Goal: Task Accomplishment & Management: Use online tool/utility

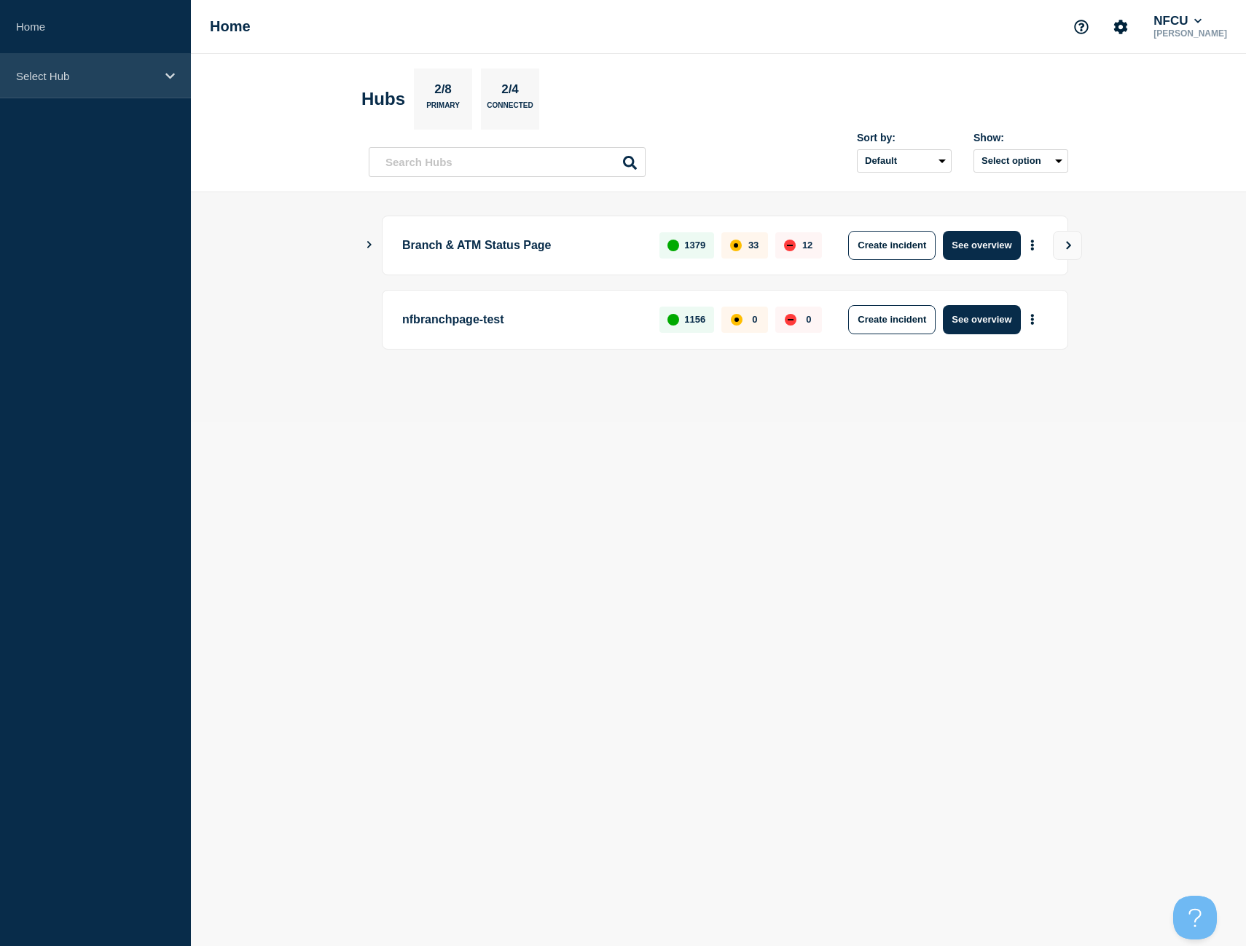
click at [71, 77] on p "Select Hub" at bounding box center [86, 76] width 140 height 12
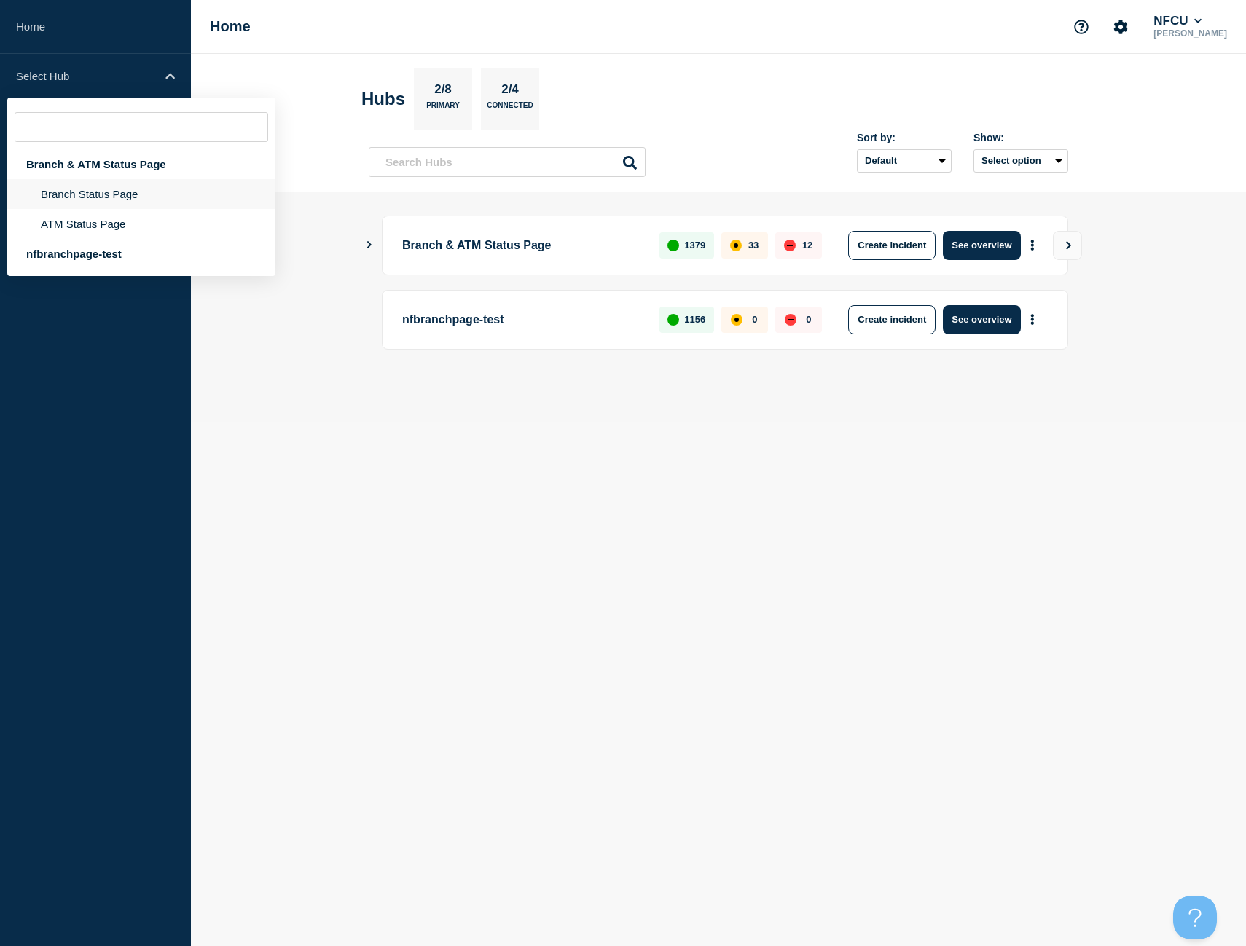
click at [96, 209] on li "Branch Status Page" at bounding box center [141, 224] width 268 height 30
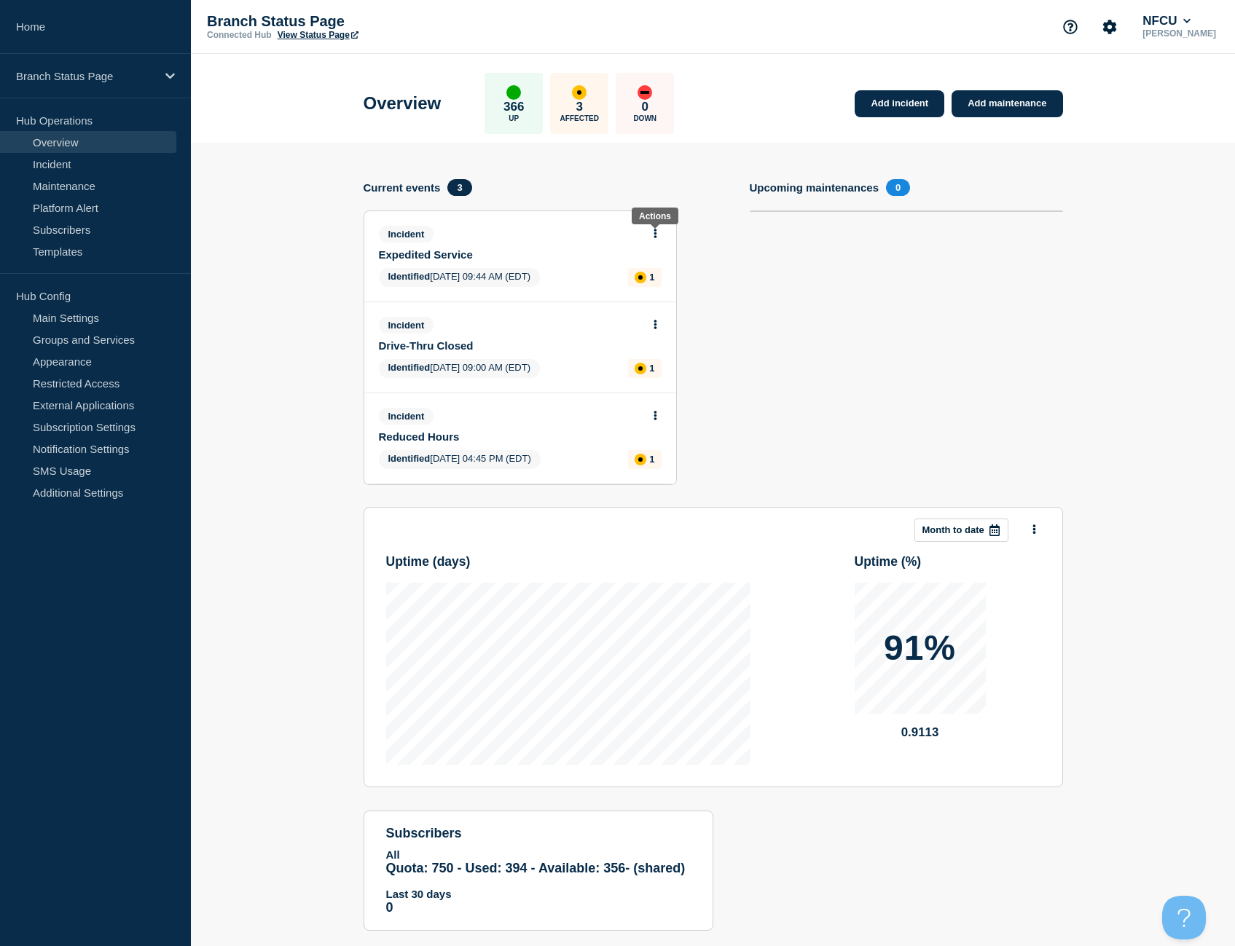
click at [654, 233] on icon at bounding box center [656, 233] width 4 height 9
click at [664, 289] on link "Update incident" at bounding box center [654, 288] width 71 height 12
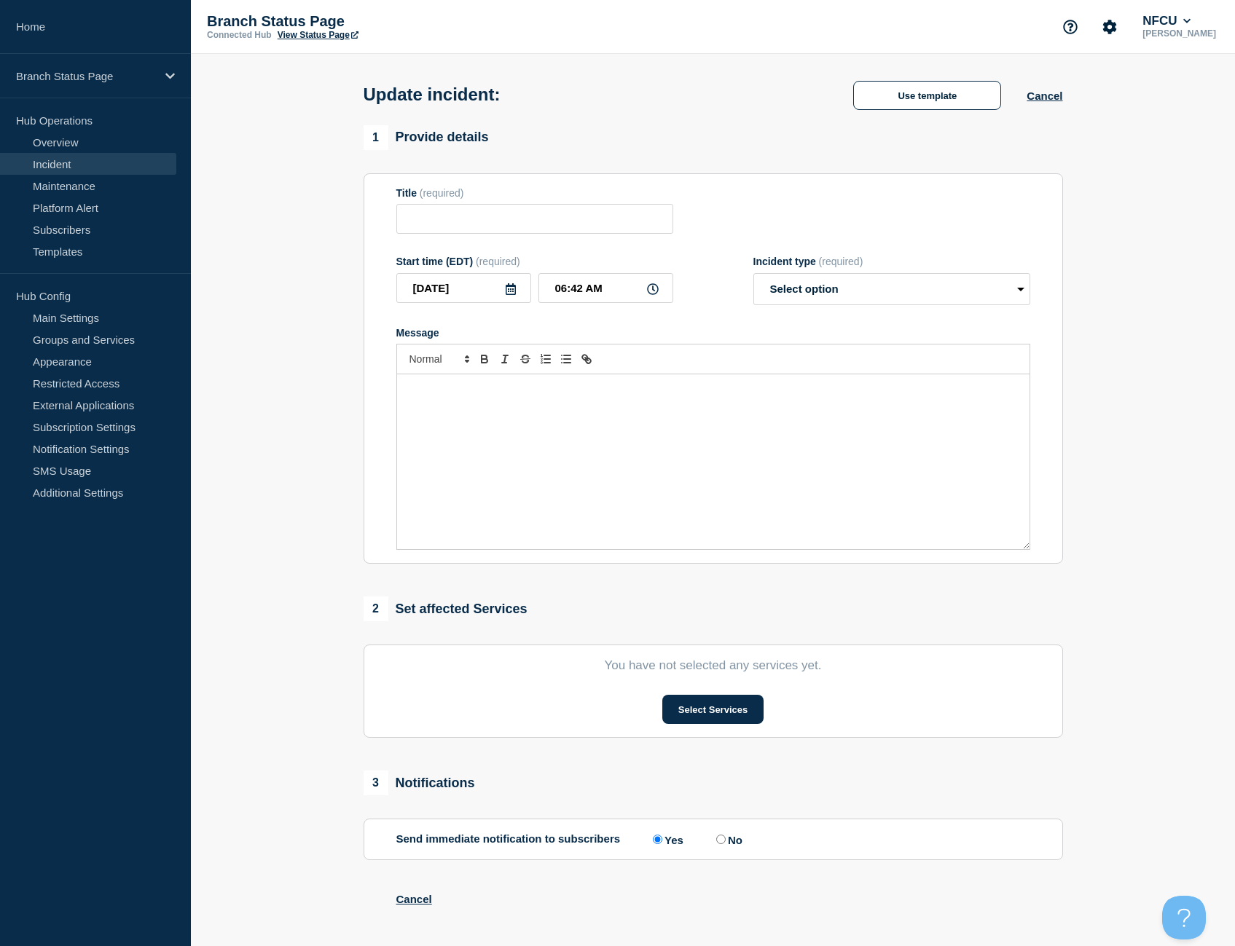
type input "Expedited Service"
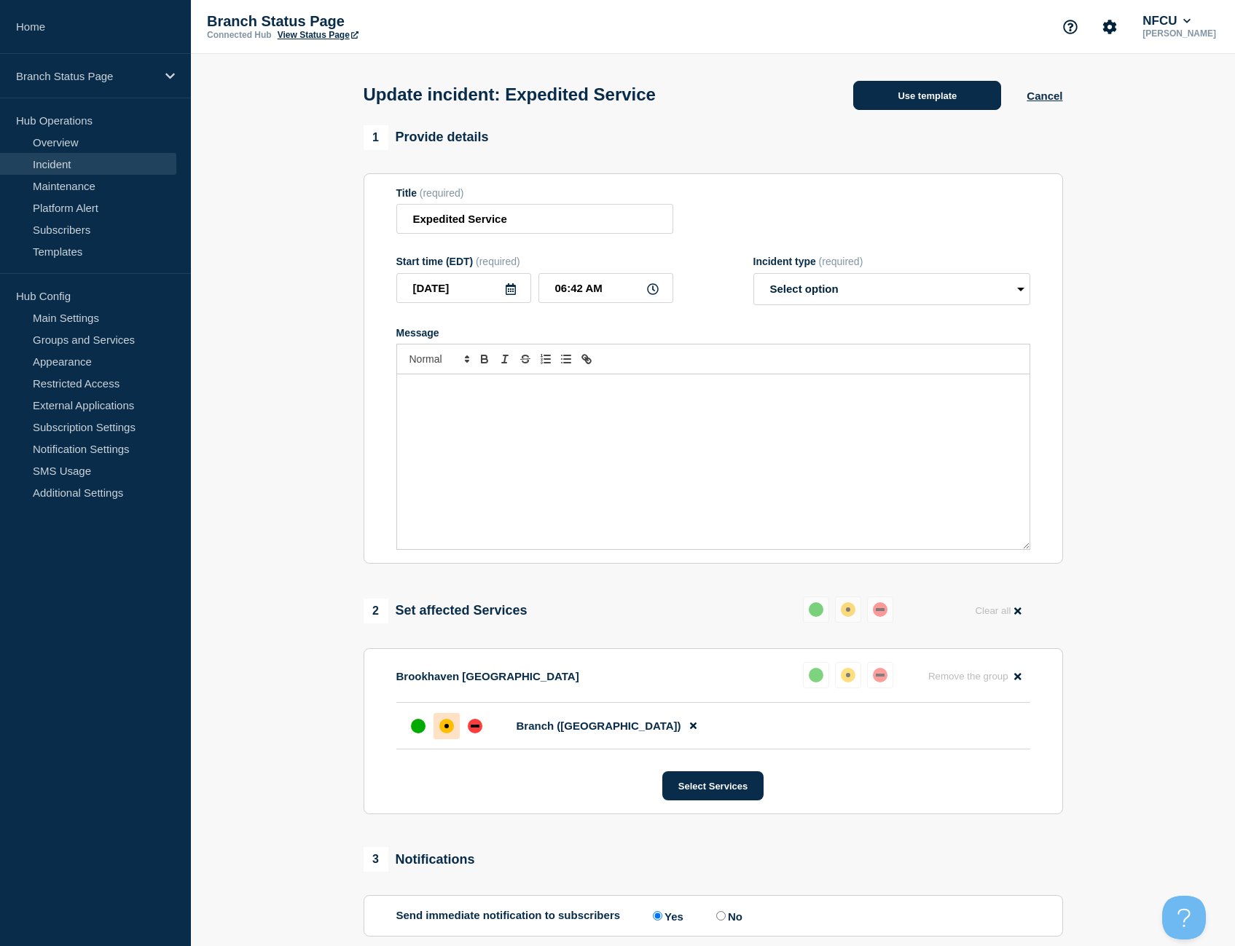
click at [911, 101] on button "Use template" at bounding box center [927, 95] width 148 height 29
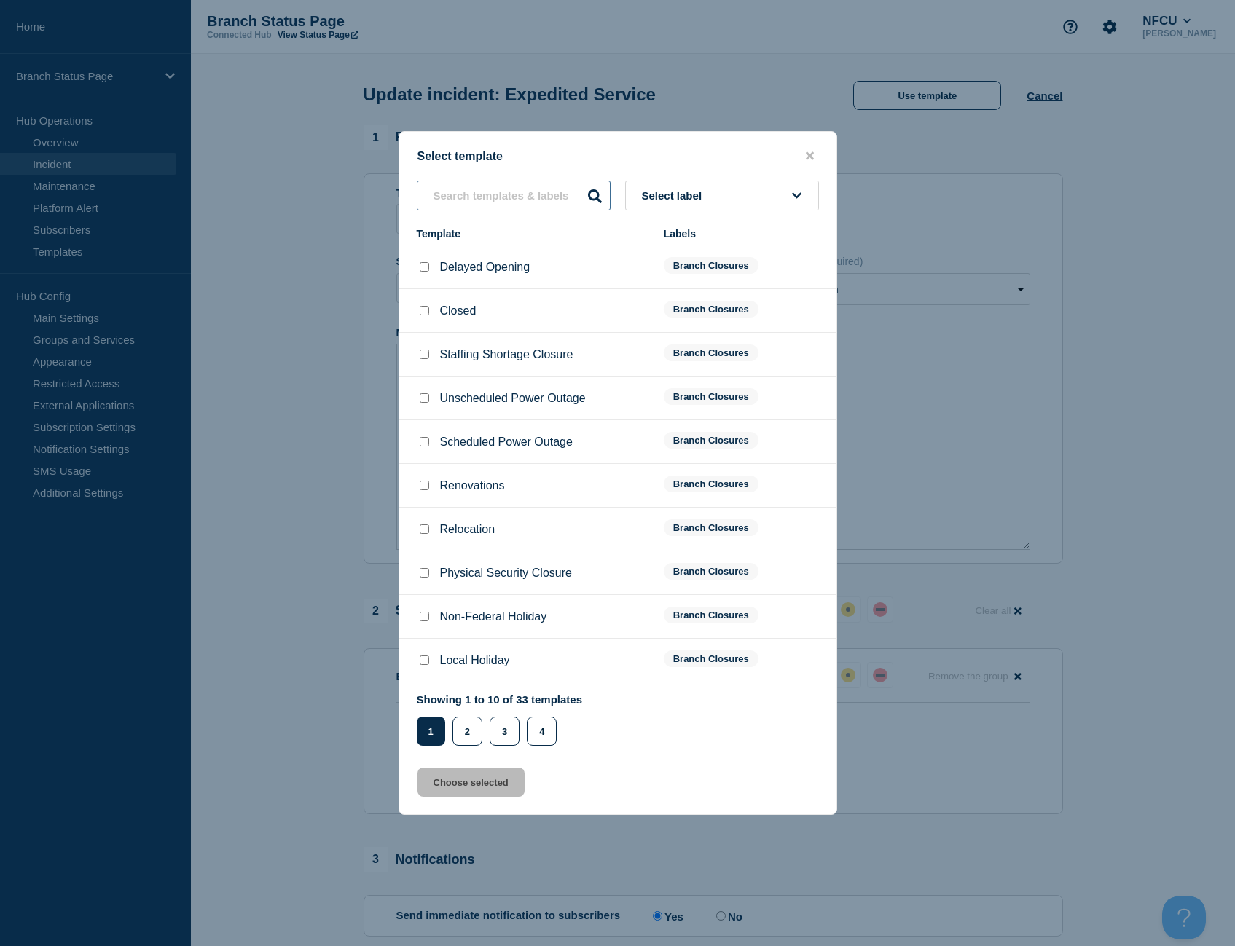
click at [517, 190] on input "text" at bounding box center [514, 196] width 194 height 30
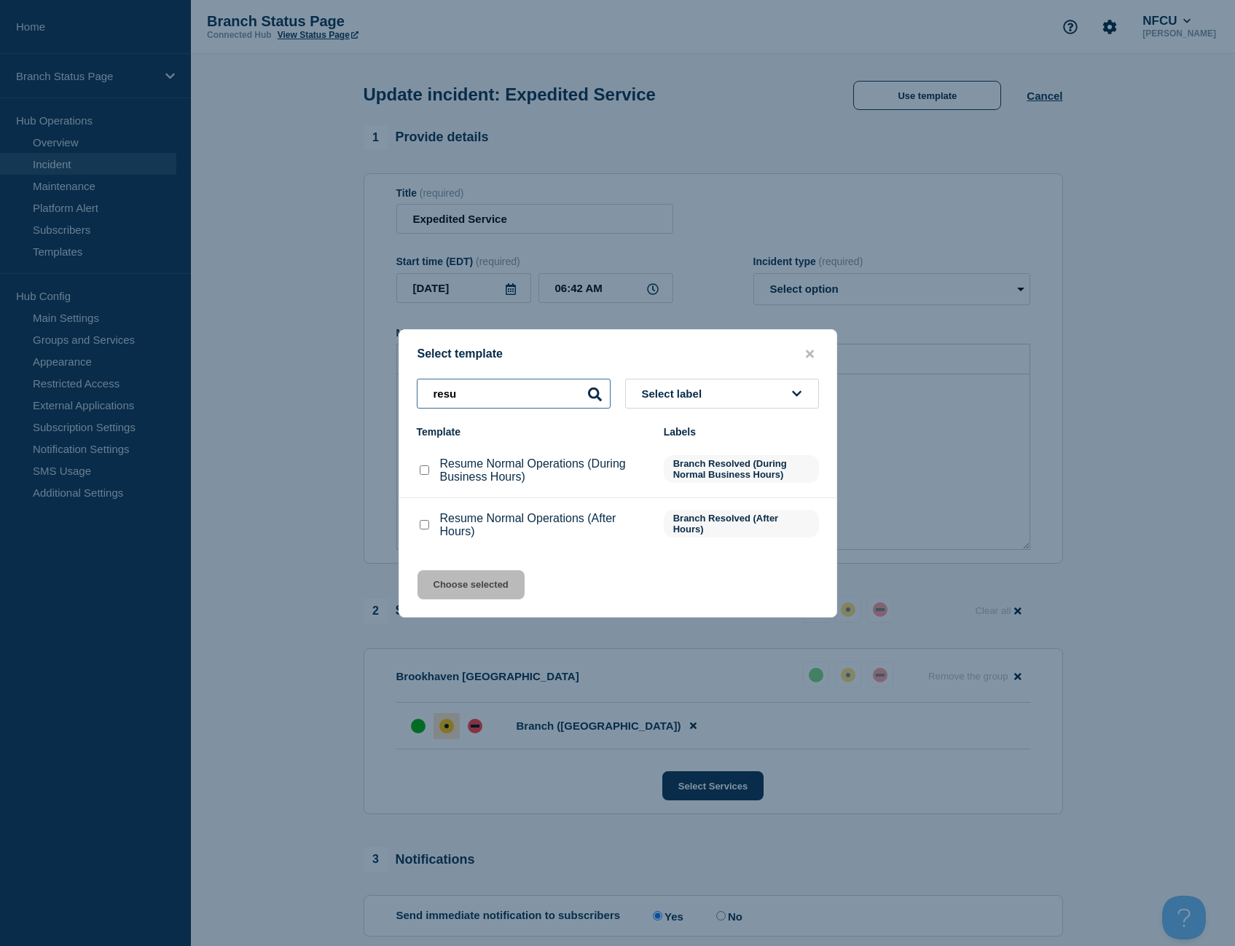
type input "resu"
click at [423, 528] on input "Resume Normal Operations (After Hours) checkbox" at bounding box center [424, 524] width 9 height 9
checkbox input "true"
click at [460, 583] on button "Choose selected" at bounding box center [470, 584] width 107 height 29
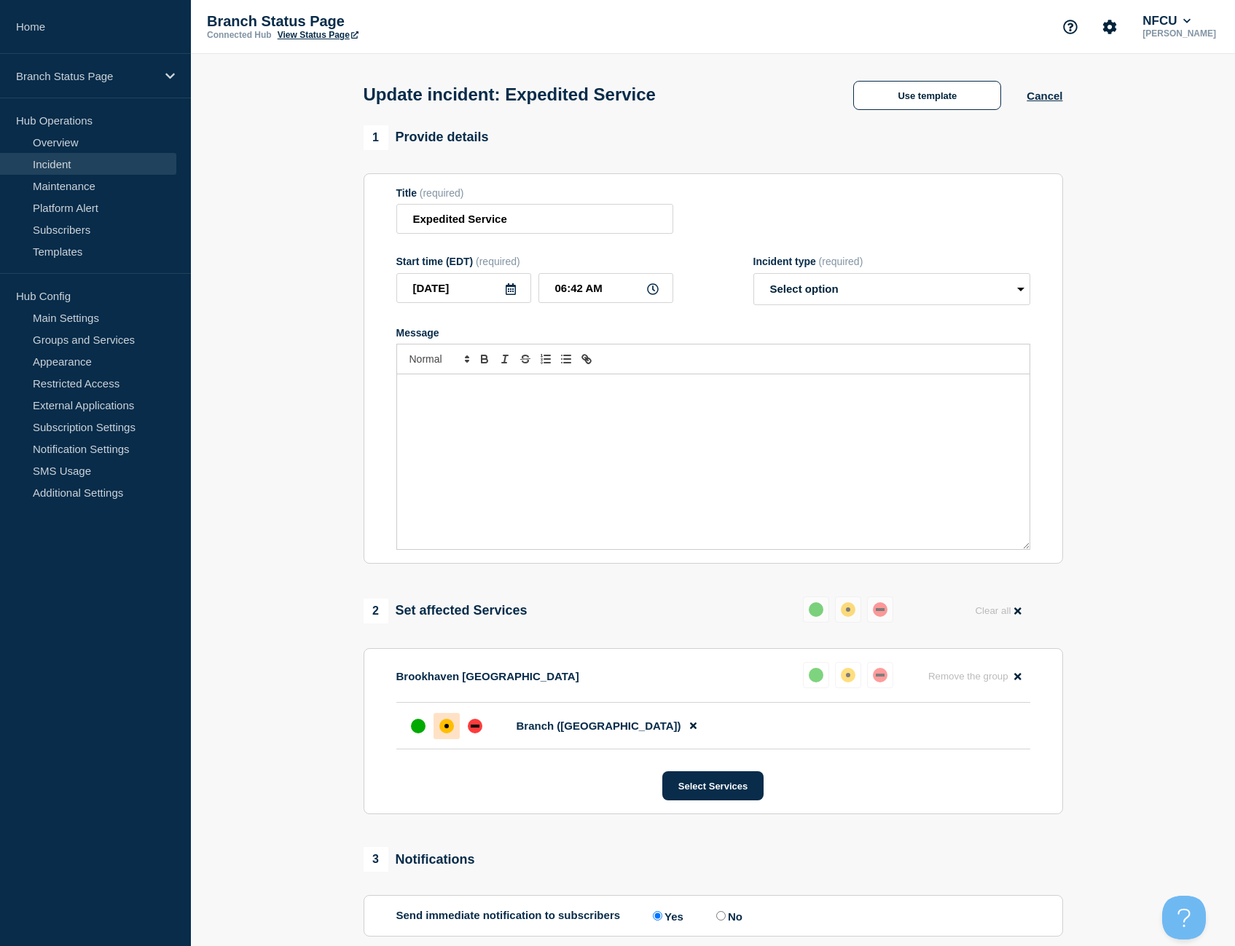
select select "resolved"
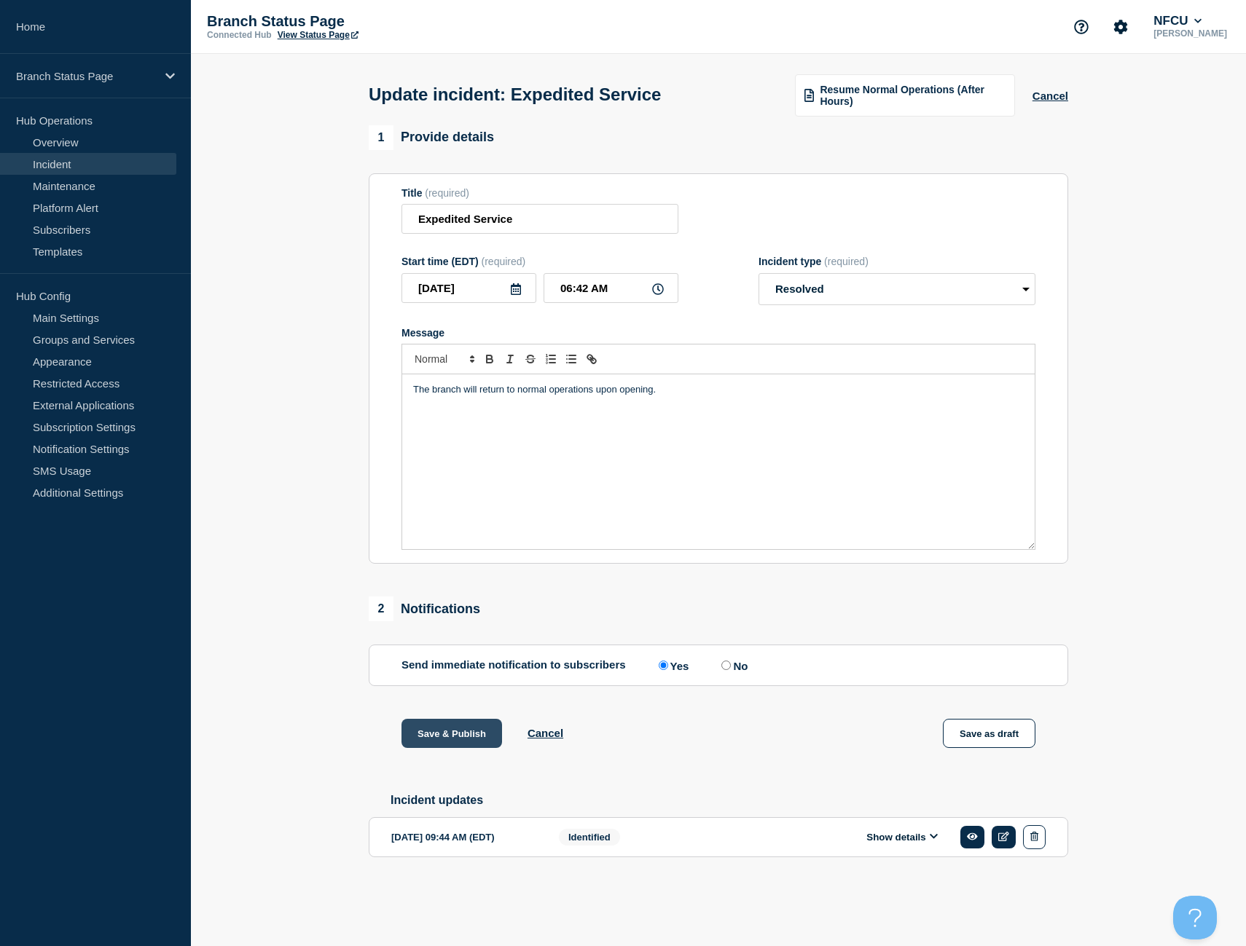
click at [438, 724] on button "Save & Publish" at bounding box center [451, 733] width 101 height 29
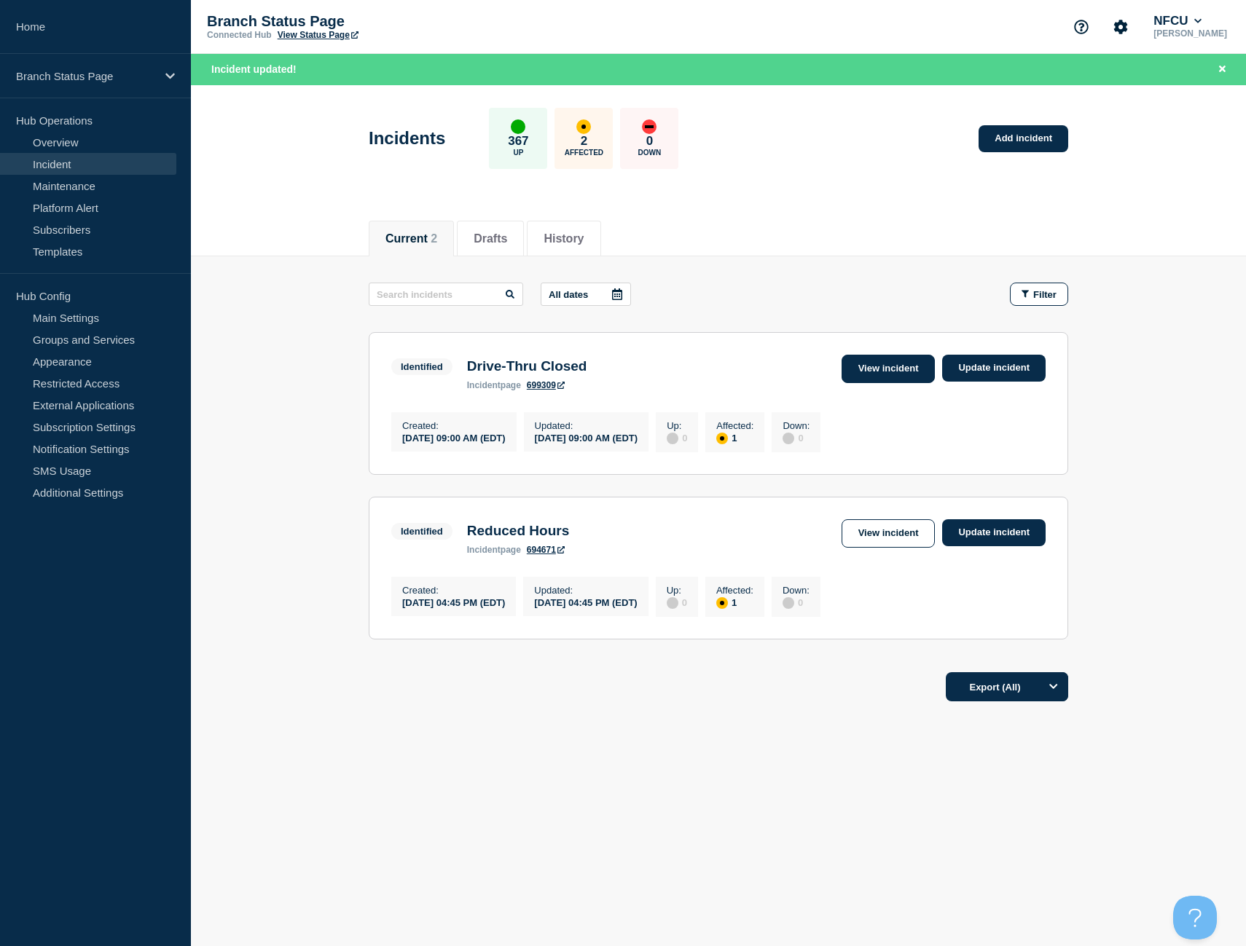
click at [859, 369] on link "View incident" at bounding box center [889, 369] width 94 height 28
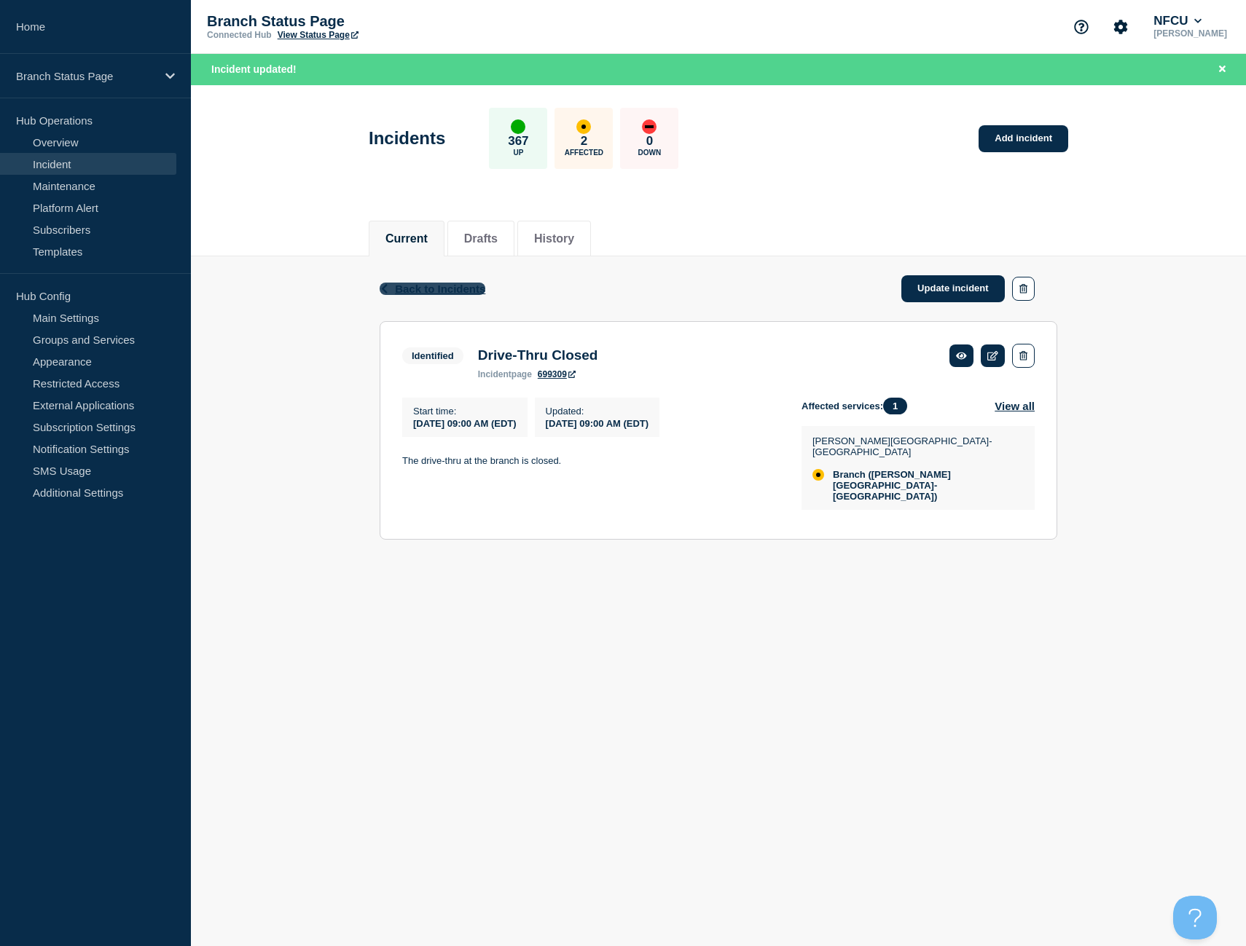
click at [439, 287] on span "Back to Incidents" at bounding box center [440, 289] width 90 height 12
